Goal: Task Accomplishment & Management: Complete application form

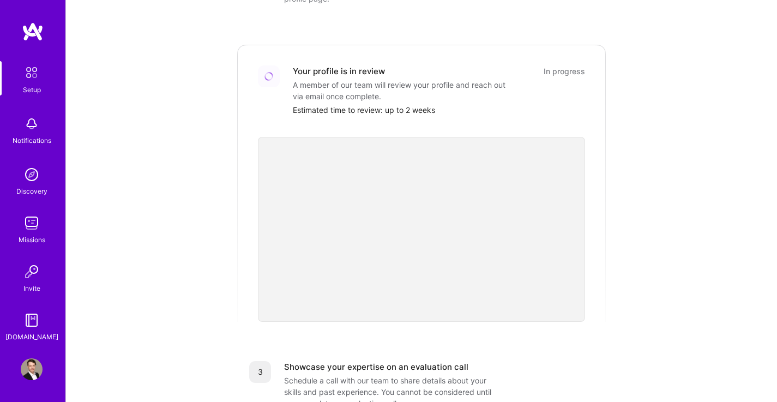
scroll to position [210, 0]
click at [38, 79] on img at bounding box center [31, 72] width 23 height 23
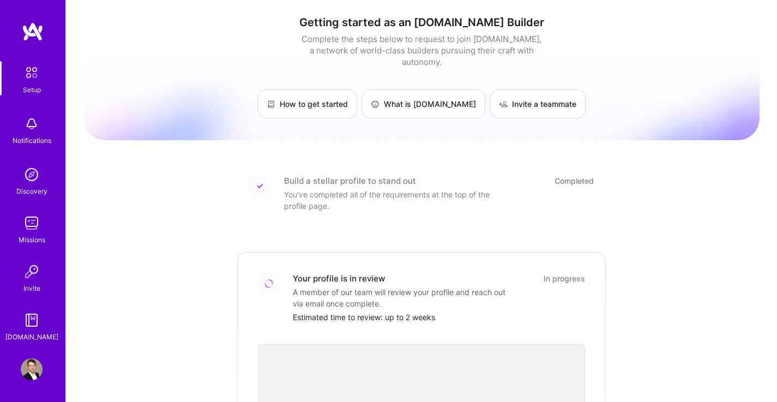
scroll to position [2, 0]
click at [360, 174] on div "Build a stellar profile to stand out" at bounding box center [350, 179] width 132 height 11
click at [36, 372] on img at bounding box center [32, 369] width 22 height 22
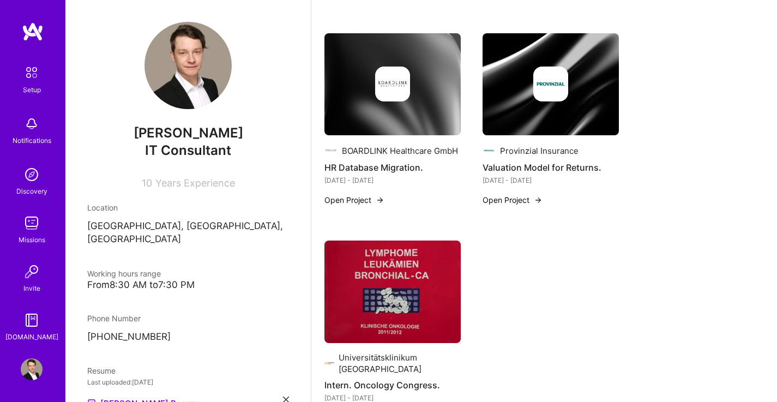
scroll to position [1175, 0]
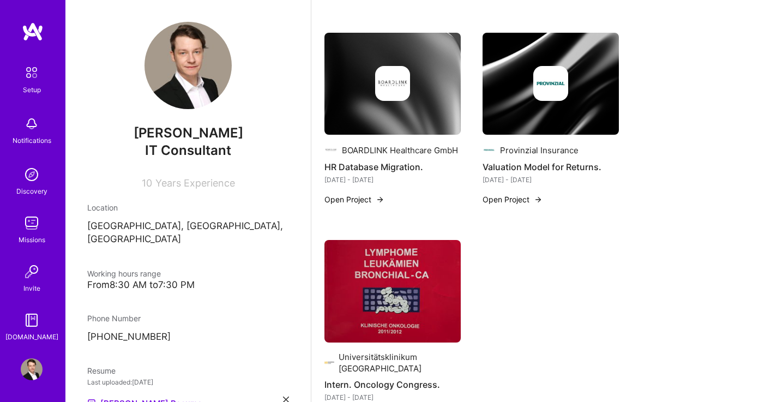
click at [35, 232] on img at bounding box center [32, 223] width 22 height 22
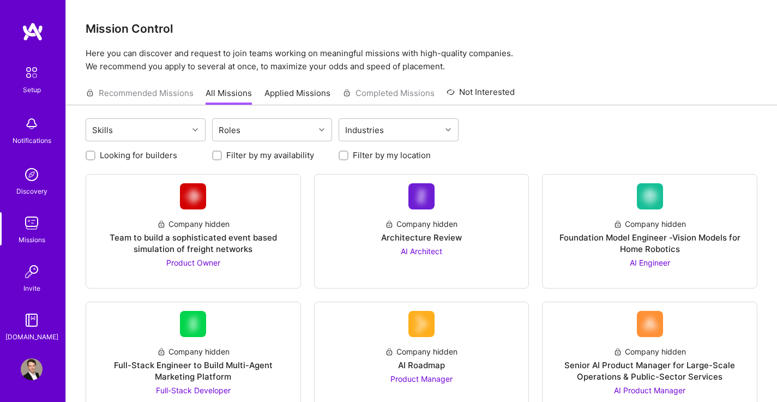
click at [38, 189] on div "Discovery" at bounding box center [31, 190] width 31 height 11
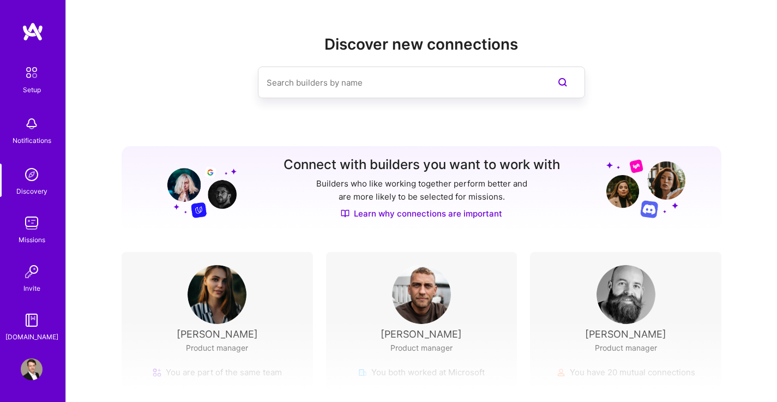
click at [35, 229] on img at bounding box center [32, 223] width 22 height 22
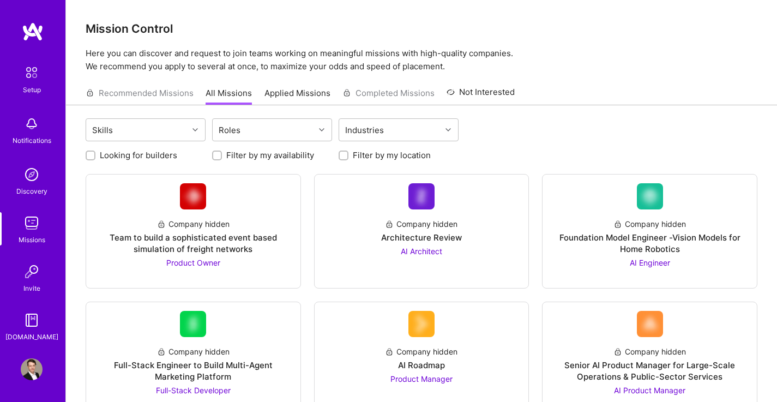
click at [207, 135] on div "Skills Roles Industries" at bounding box center [422, 131] width 672 height 26
click at [194, 132] on div at bounding box center [196, 130] width 17 height 14
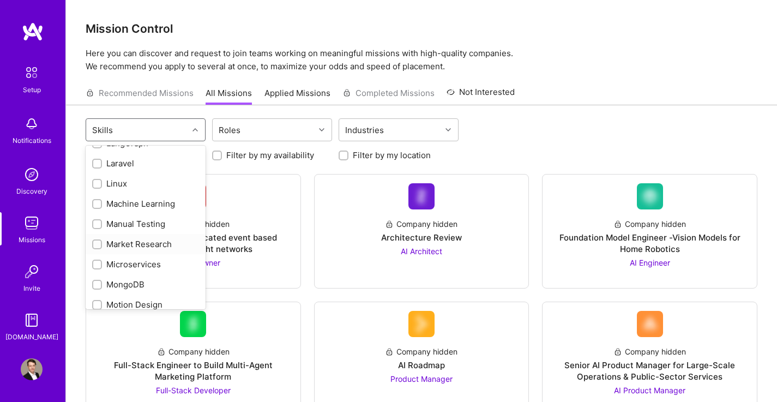
scroll to position [690, 0]
click at [100, 207] on input "checkbox" at bounding box center [98, 206] width 8 height 8
checkbox input "true"
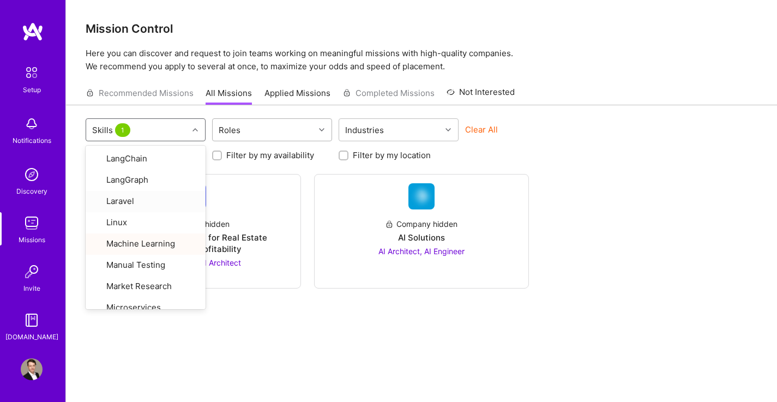
click at [300, 122] on div "Roles" at bounding box center [264, 130] width 102 height 22
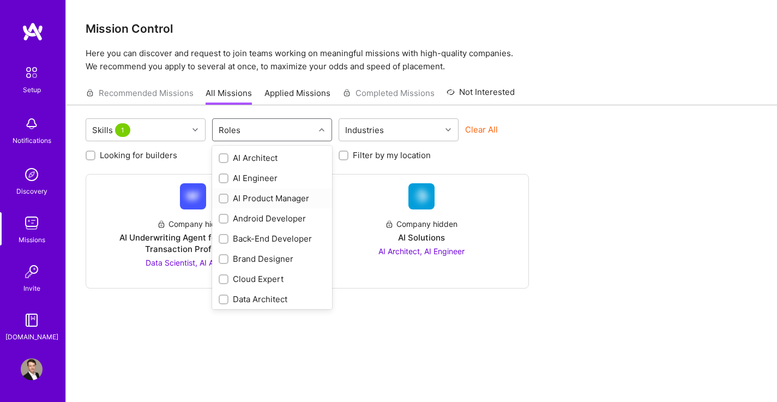
scroll to position [1, 0]
click at [226, 176] on input "checkbox" at bounding box center [225, 178] width 8 height 8
checkbox input "true"
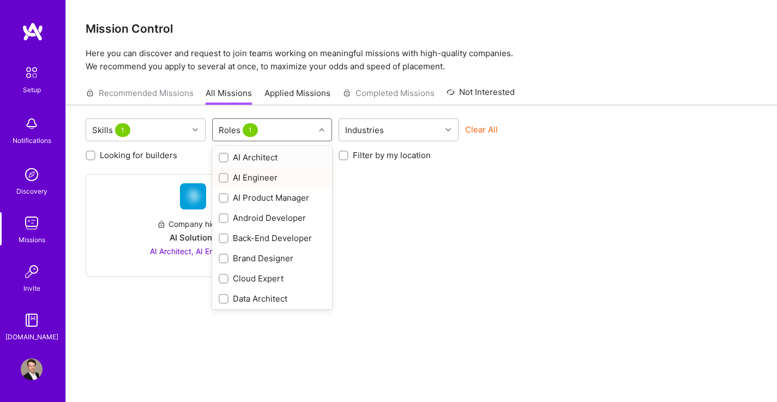
click at [224, 160] on input "checkbox" at bounding box center [225, 158] width 8 height 8
checkbox input "true"
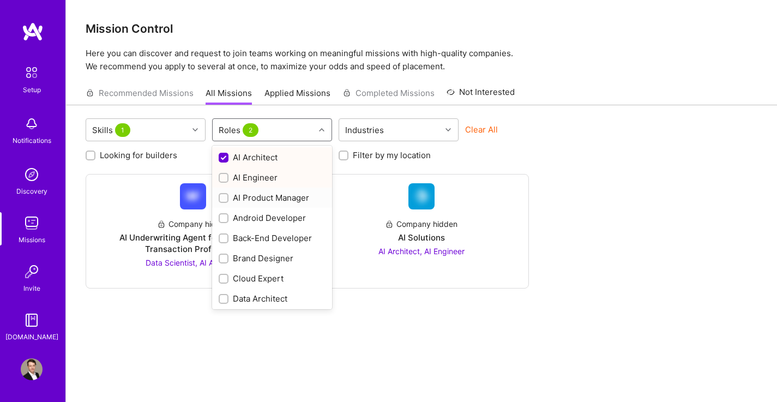
click at [224, 197] on input "checkbox" at bounding box center [225, 199] width 8 height 8
checkbox input "true"
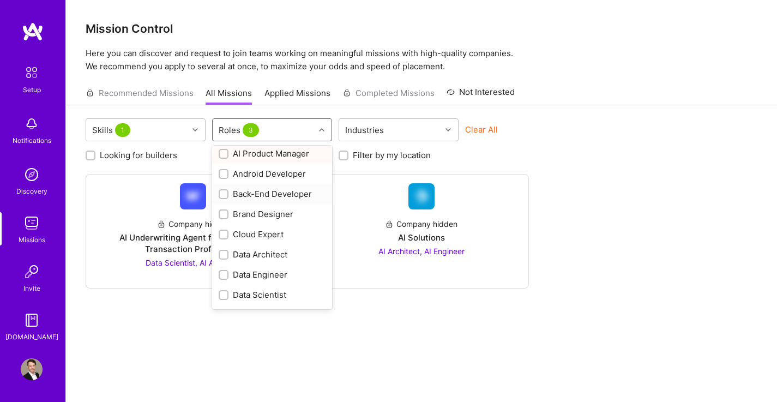
scroll to position [64, 0]
click at [224, 234] on input "checkbox" at bounding box center [225, 236] width 8 height 8
checkbox input "true"
click at [224, 261] on label at bounding box center [224, 255] width 10 height 11
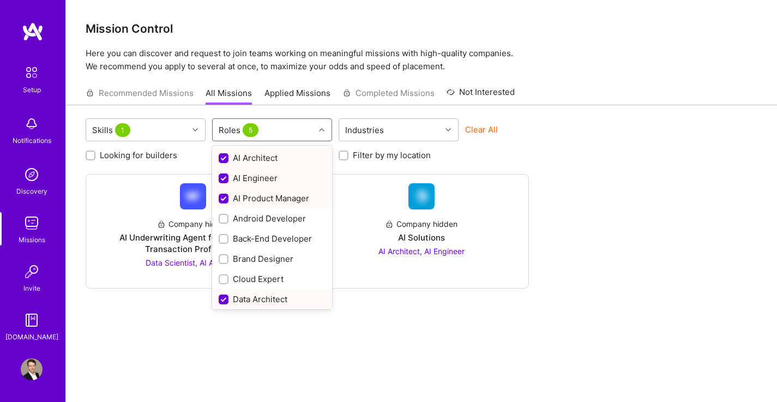
click at [284, 134] on div "Roles 5" at bounding box center [264, 130] width 102 height 22
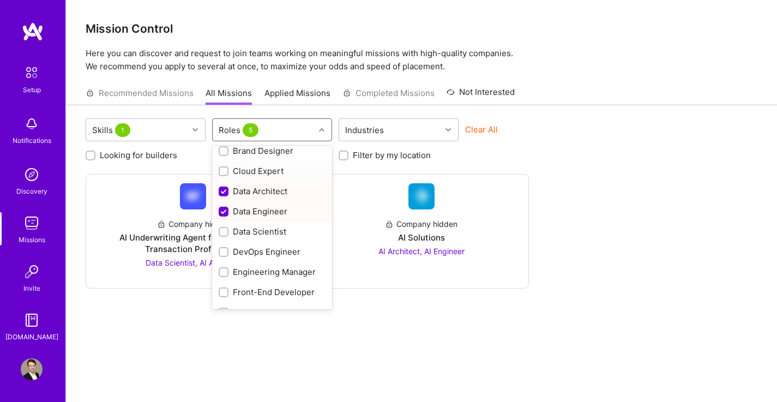
scroll to position [110, 0]
click at [217, 233] on div "Data Scientist" at bounding box center [272, 230] width 120 height 20
checkbox input "true"
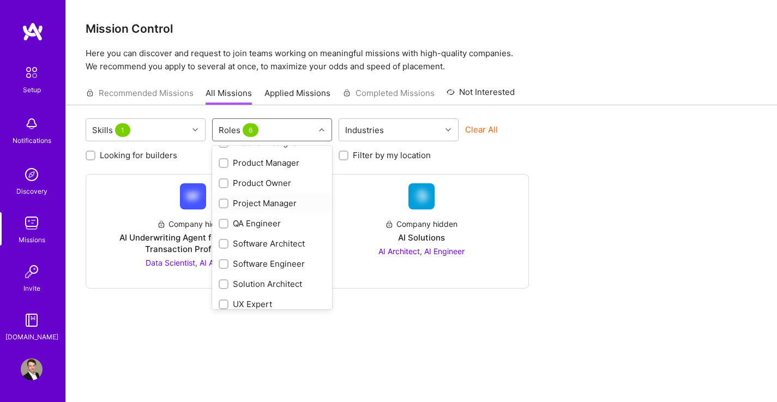
scroll to position [385, 0]
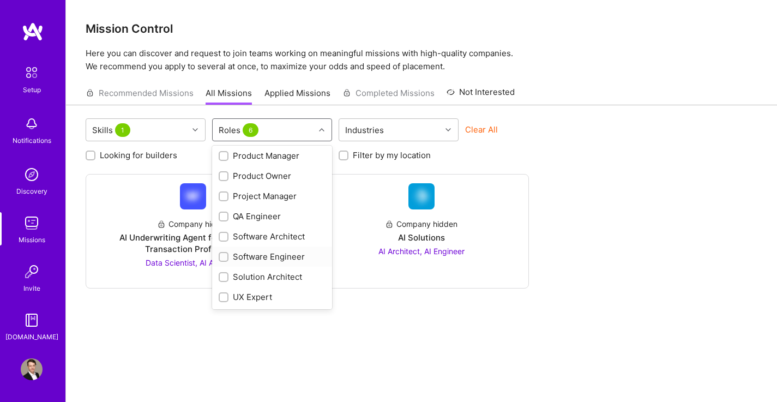
click at [222, 256] on input "checkbox" at bounding box center [225, 258] width 8 height 8
checkbox input "true"
click at [224, 237] on input "checkbox" at bounding box center [225, 237] width 8 height 8
checkbox input "true"
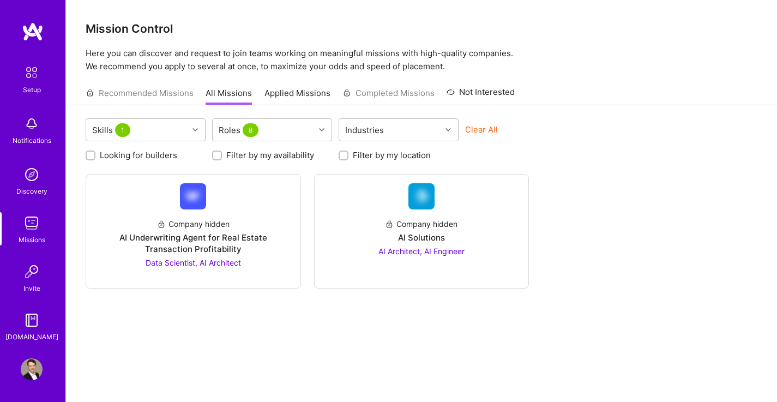
click at [525, 154] on div "Looking for builders Filter by my availability Filter by my location" at bounding box center [422, 152] width 672 height 17
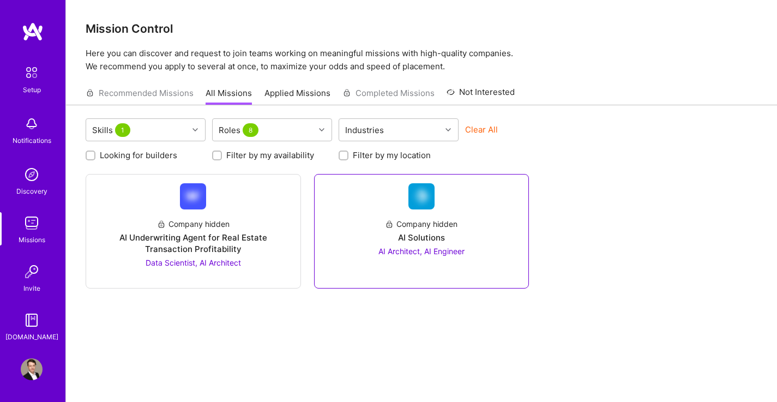
click at [407, 234] on div "AI Solutions" at bounding box center [421, 237] width 47 height 11
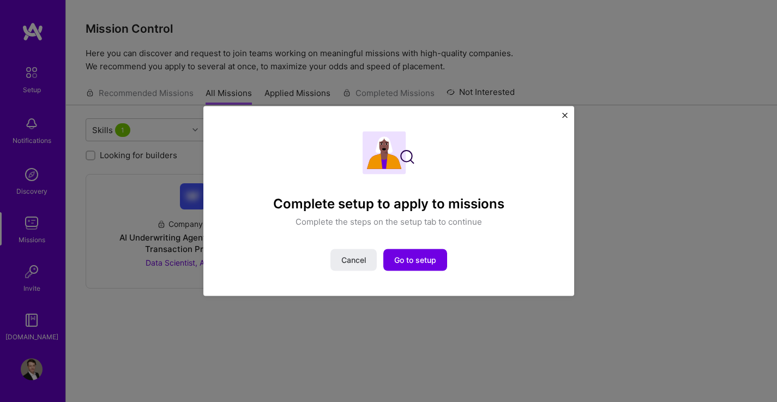
click at [562, 116] on div "Complete setup to apply to missions Complete the steps on the setup tab to cont…" at bounding box center [388, 201] width 371 height 190
click at [566, 116] on img "Close" at bounding box center [564, 114] width 5 height 5
